Goal: Task Accomplishment & Management: Complete application form

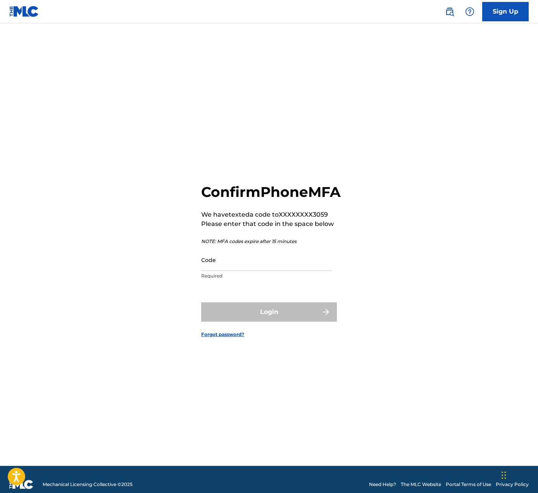
click at [257, 271] on input "Code" at bounding box center [266, 260] width 131 height 22
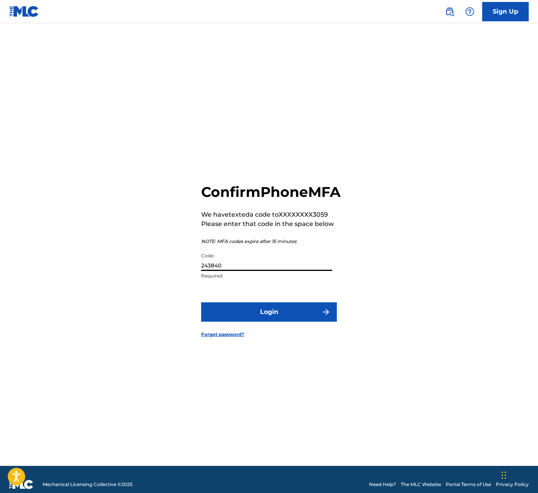
type input "243840"
click at [263, 322] on button "Login" at bounding box center [269, 311] width 136 height 19
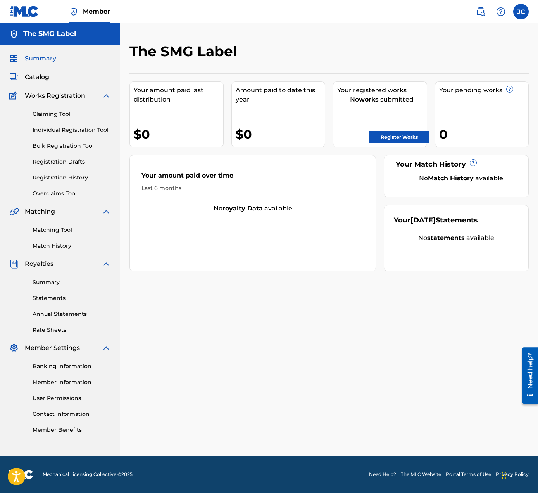
click at [401, 138] on link "Register Works" at bounding box center [399, 137] width 60 height 12
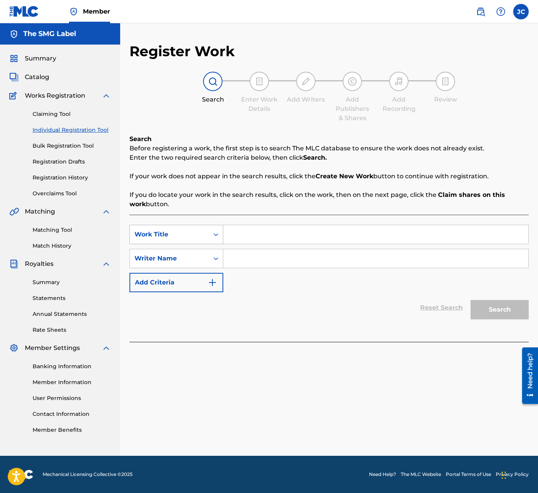
click at [218, 236] on icon "Search Form" at bounding box center [216, 235] width 8 height 8
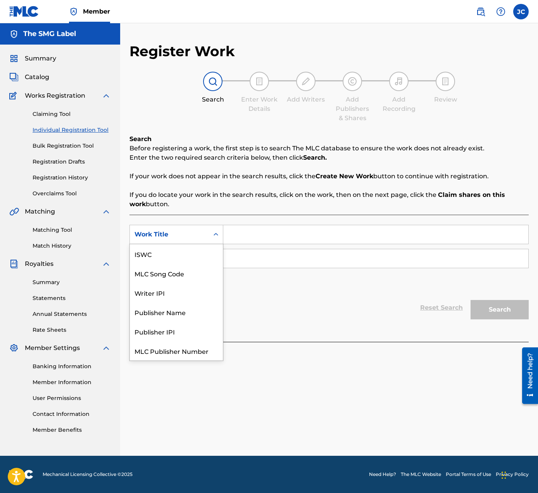
scroll to position [19, 0]
click at [181, 271] on div "Writer IPI" at bounding box center [176, 273] width 93 height 19
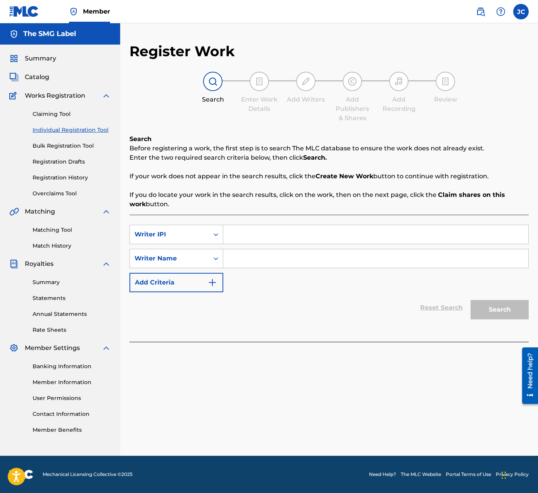
click at [246, 240] on input "Search Form" at bounding box center [375, 234] width 305 height 19
click at [254, 231] on input "Search Form" at bounding box center [375, 234] width 305 height 19
paste input "00610295772"
type input "00610295772"
click at [242, 256] on input "Search Form" at bounding box center [375, 258] width 305 height 19
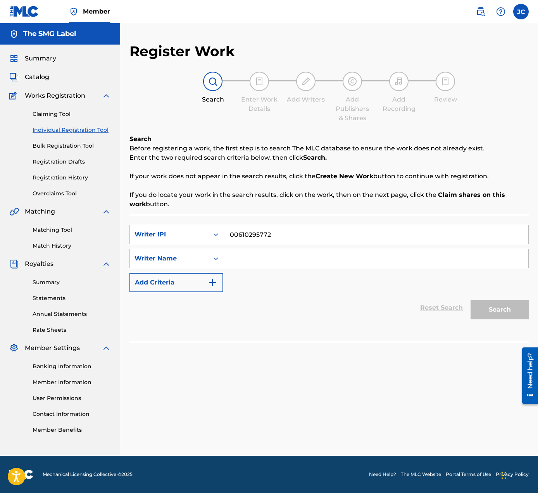
click at [266, 257] on input "Search Form" at bounding box center [375, 258] width 305 height 19
paste input "GREEN, [PERSON_NAME]"
click at [258, 287] on div "SearchWithCriteria2ef8b73b-aa51-4f44-8c6e-6259d02049ac Writer IPI 00610295772 S…" at bounding box center [328, 258] width 399 height 67
click at [494, 309] on button "Search" at bounding box center [500, 309] width 58 height 19
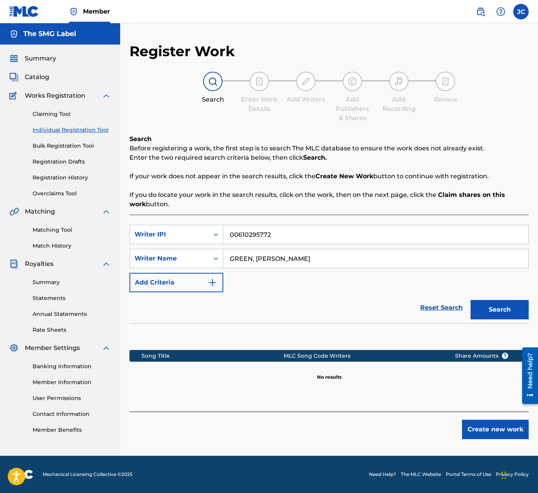
drag, startPoint x: 259, startPoint y: 259, endPoint x: 227, endPoint y: 259, distance: 31.4
click at [227, 259] on input "GREEN, [PERSON_NAME]" at bounding box center [375, 258] width 305 height 19
click at [307, 258] on input "[PERSON_NAME]" at bounding box center [375, 258] width 305 height 19
type input "[PERSON_NAME]"
click at [504, 312] on button "Search" at bounding box center [500, 309] width 58 height 19
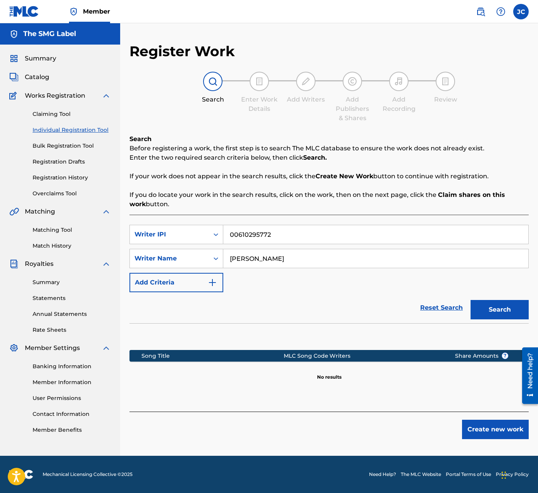
click at [479, 427] on button "Create new work" at bounding box center [495, 429] width 67 height 19
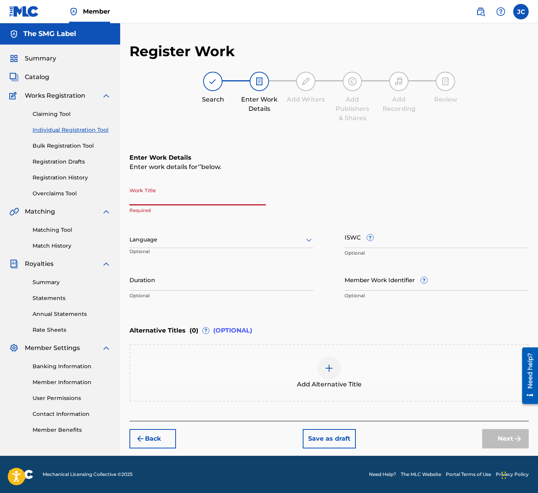
click at [168, 200] on input "Work Title" at bounding box center [197, 194] width 136 height 22
type input "Salsa"
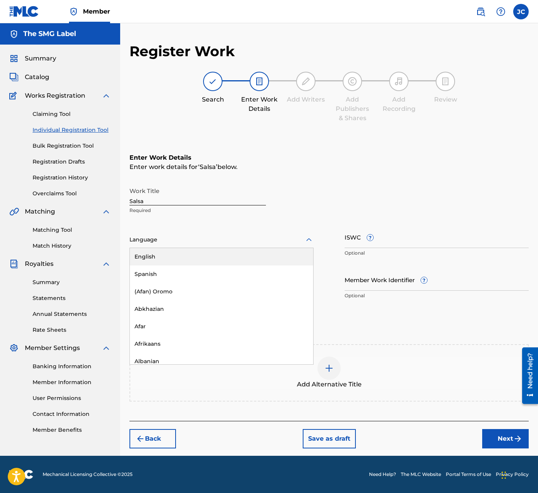
click at [240, 240] on div at bounding box center [221, 240] width 184 height 10
click at [224, 256] on div "English" at bounding box center [221, 256] width 183 height 17
click at [211, 283] on input "Duration" at bounding box center [221, 280] width 184 height 22
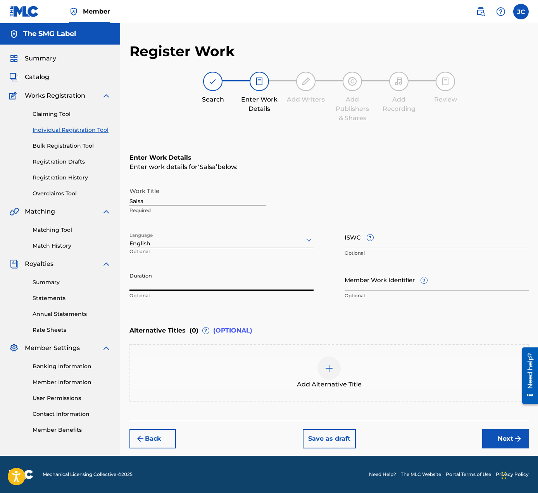
click at [186, 283] on input "Duration" at bounding box center [221, 280] width 184 height 22
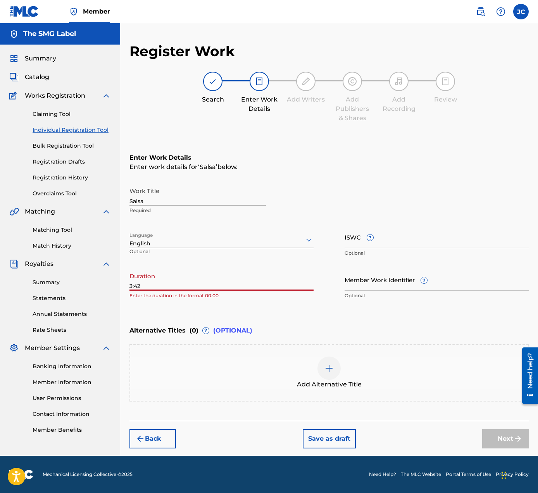
click at [130, 285] on input "3:42" at bounding box center [221, 280] width 184 height 22
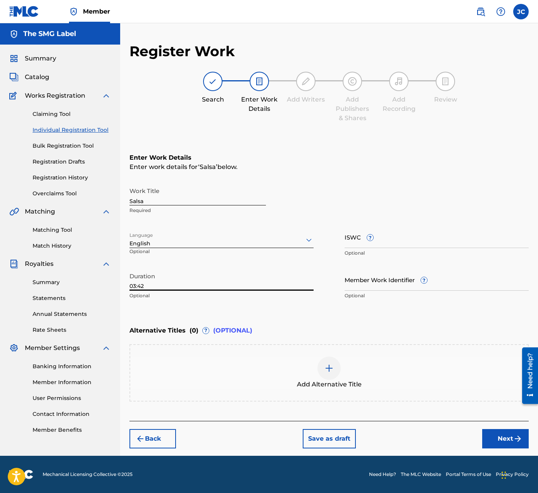
type input "03:42"
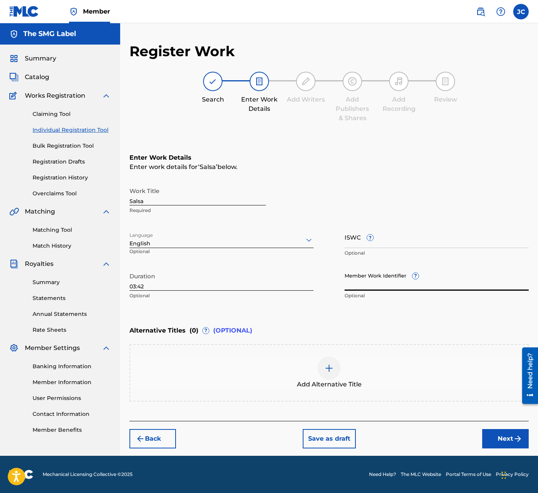
click at [445, 283] on input "Member Work Identifier ?" at bounding box center [437, 280] width 184 height 22
